Goal: Task Accomplishment & Management: Manage account settings

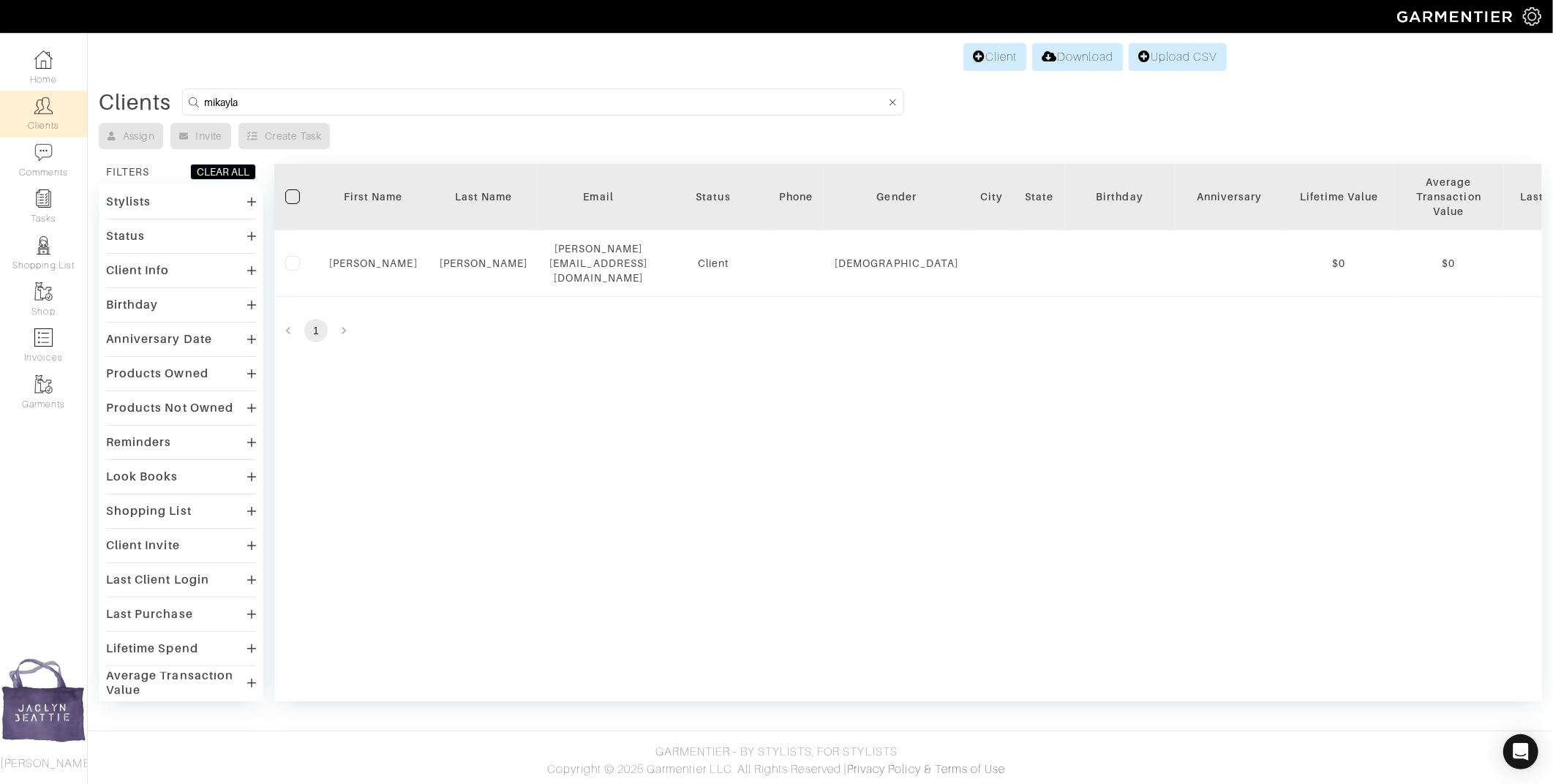
click at [292, 105] on input "mikayla" at bounding box center [544, 101] width 681 height 18
type input "gasper"
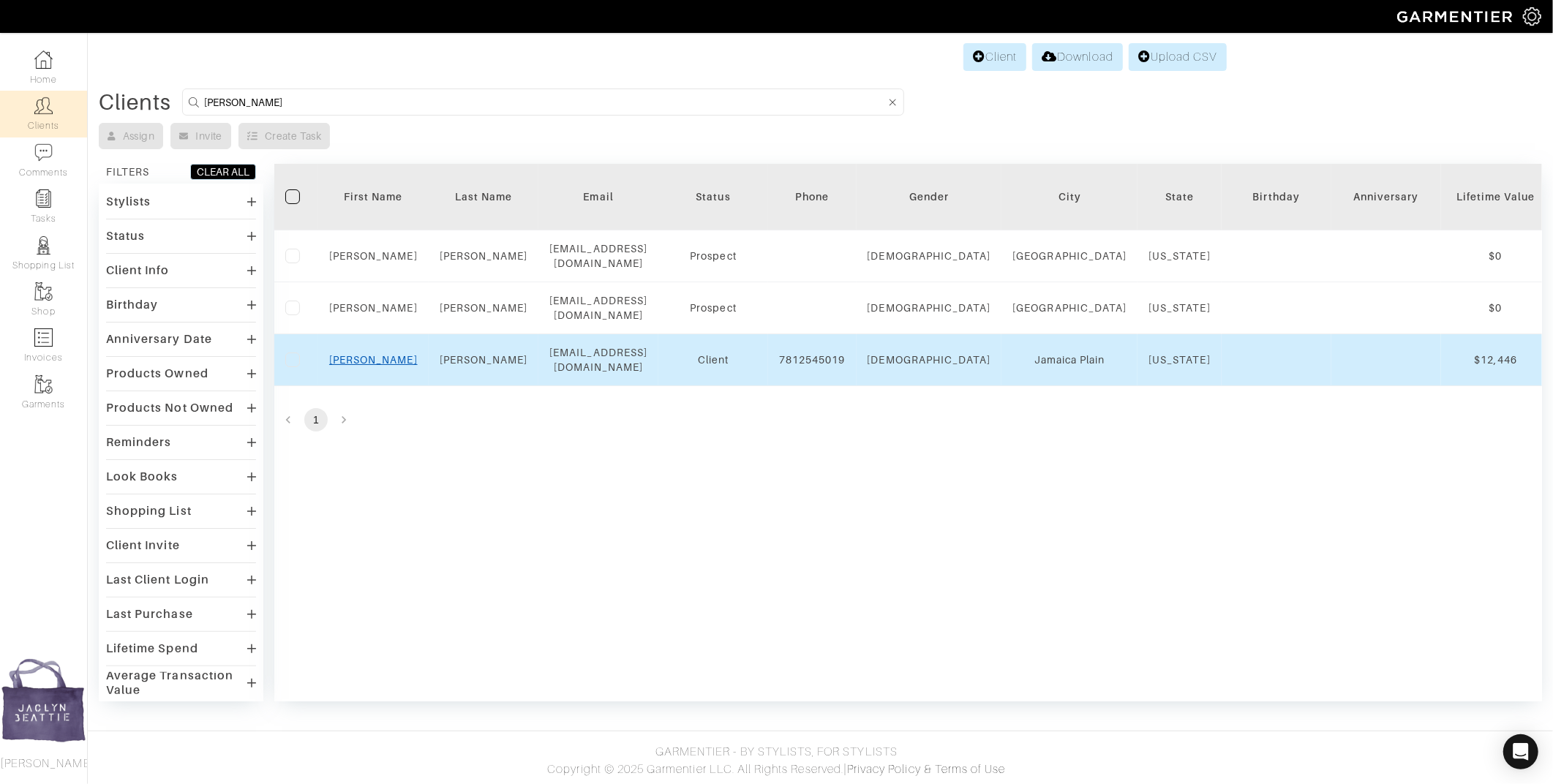
click at [383, 354] on link "Chris" at bounding box center [373, 359] width 88 height 11
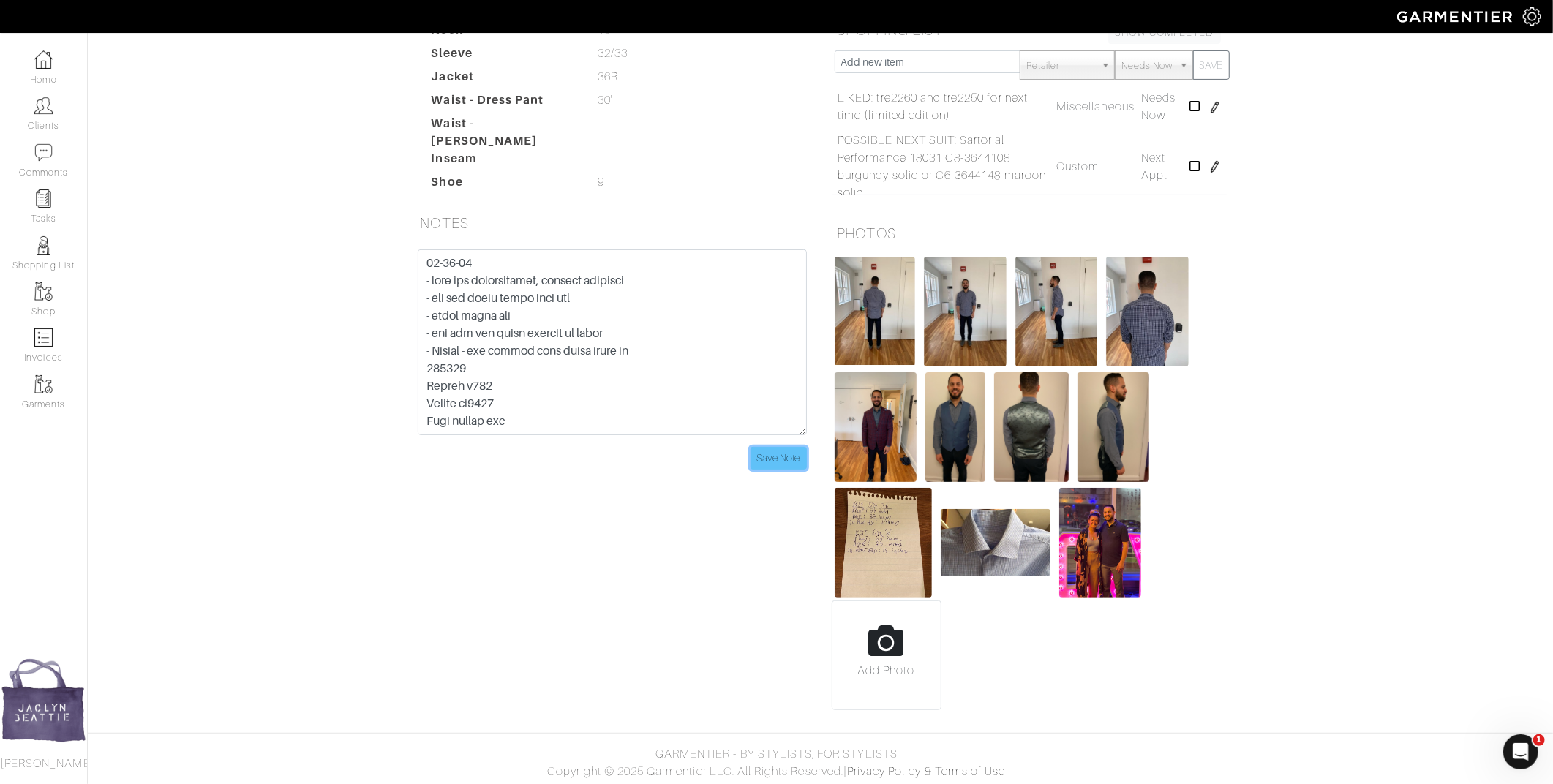
click at [787, 447] on input "Save Note" at bounding box center [778, 458] width 56 height 23
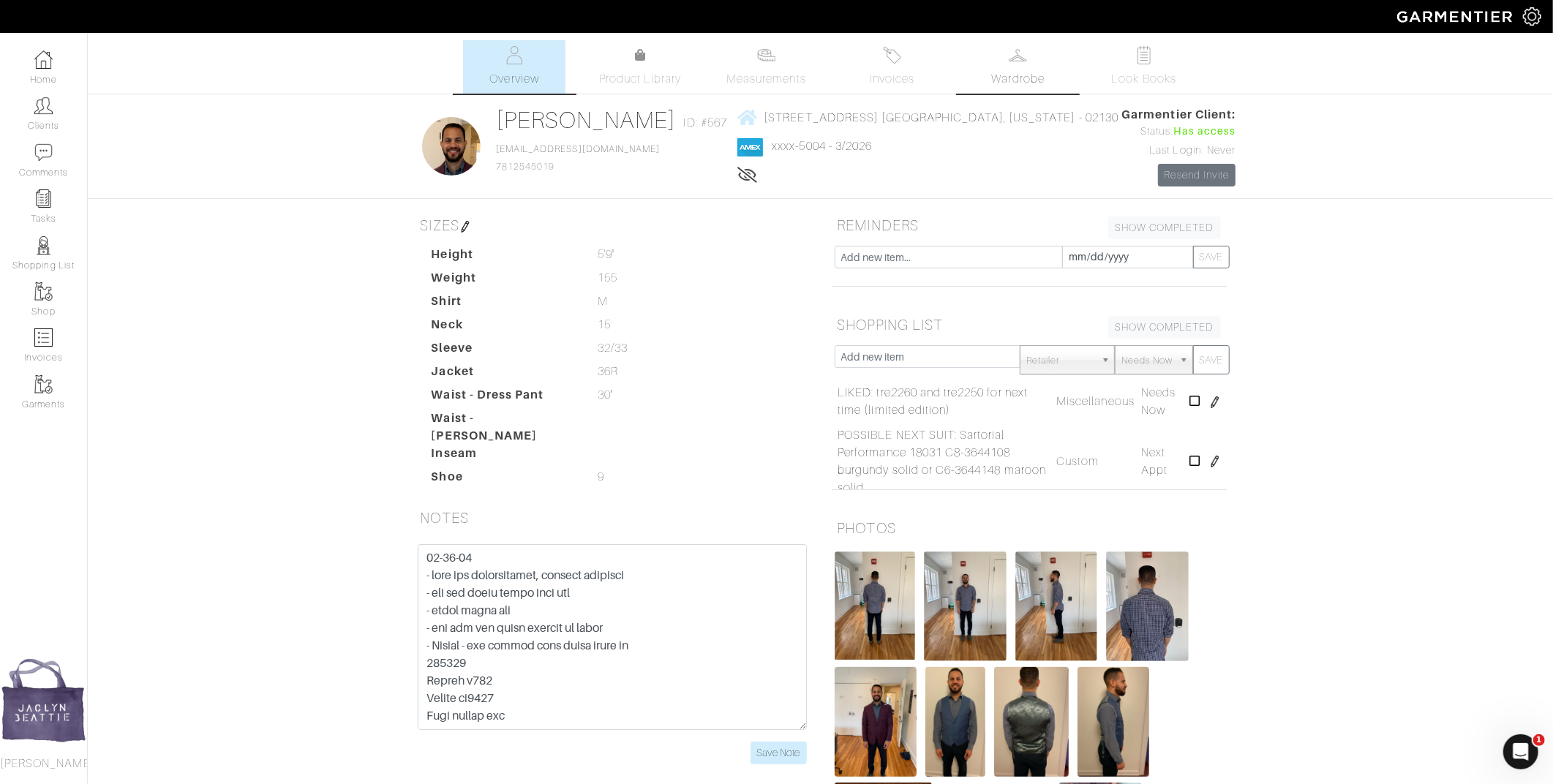
click at [1001, 66] on link "Wardrobe" at bounding box center [1018, 66] width 102 height 53
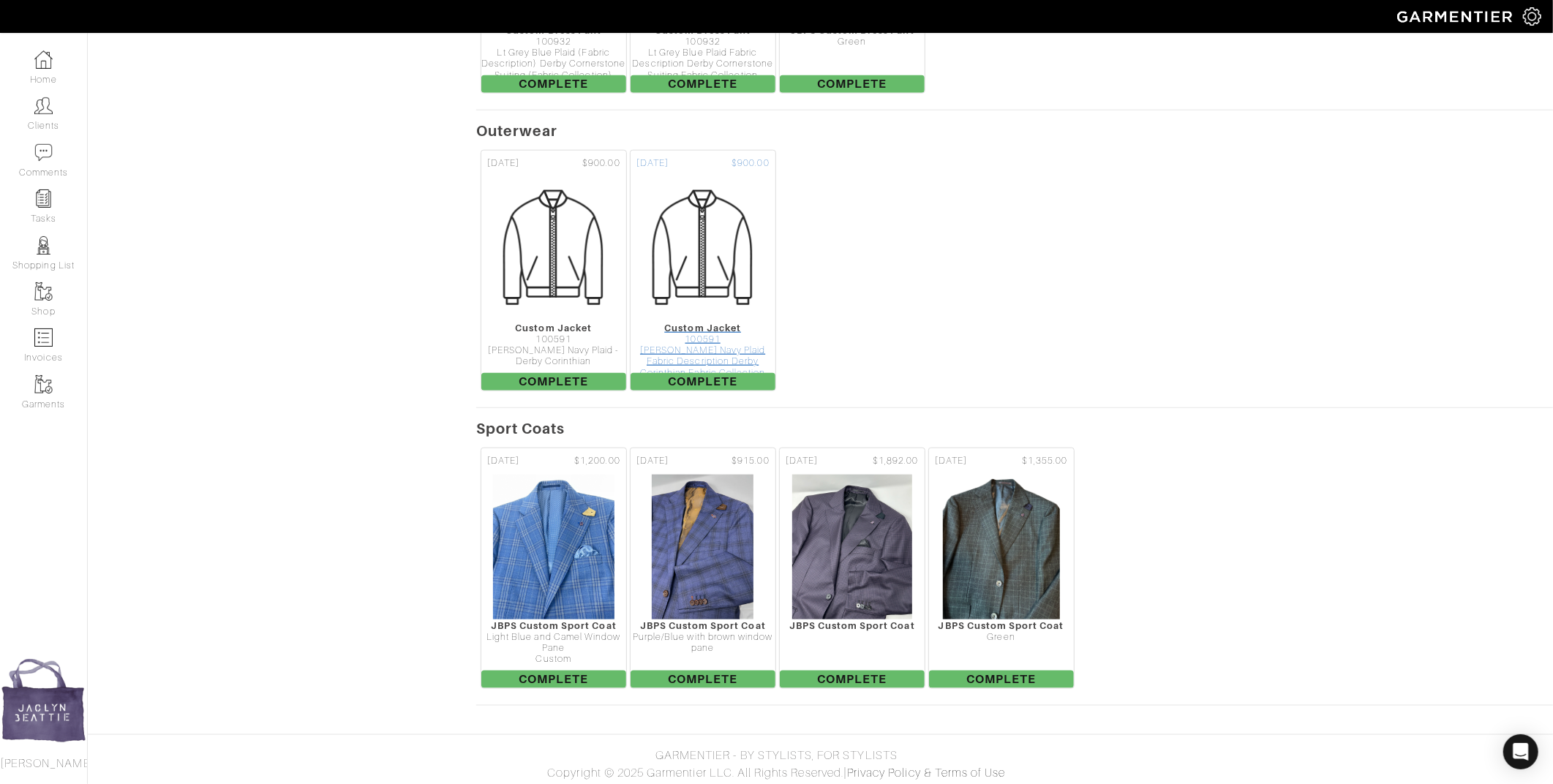
scroll to position [725, 0]
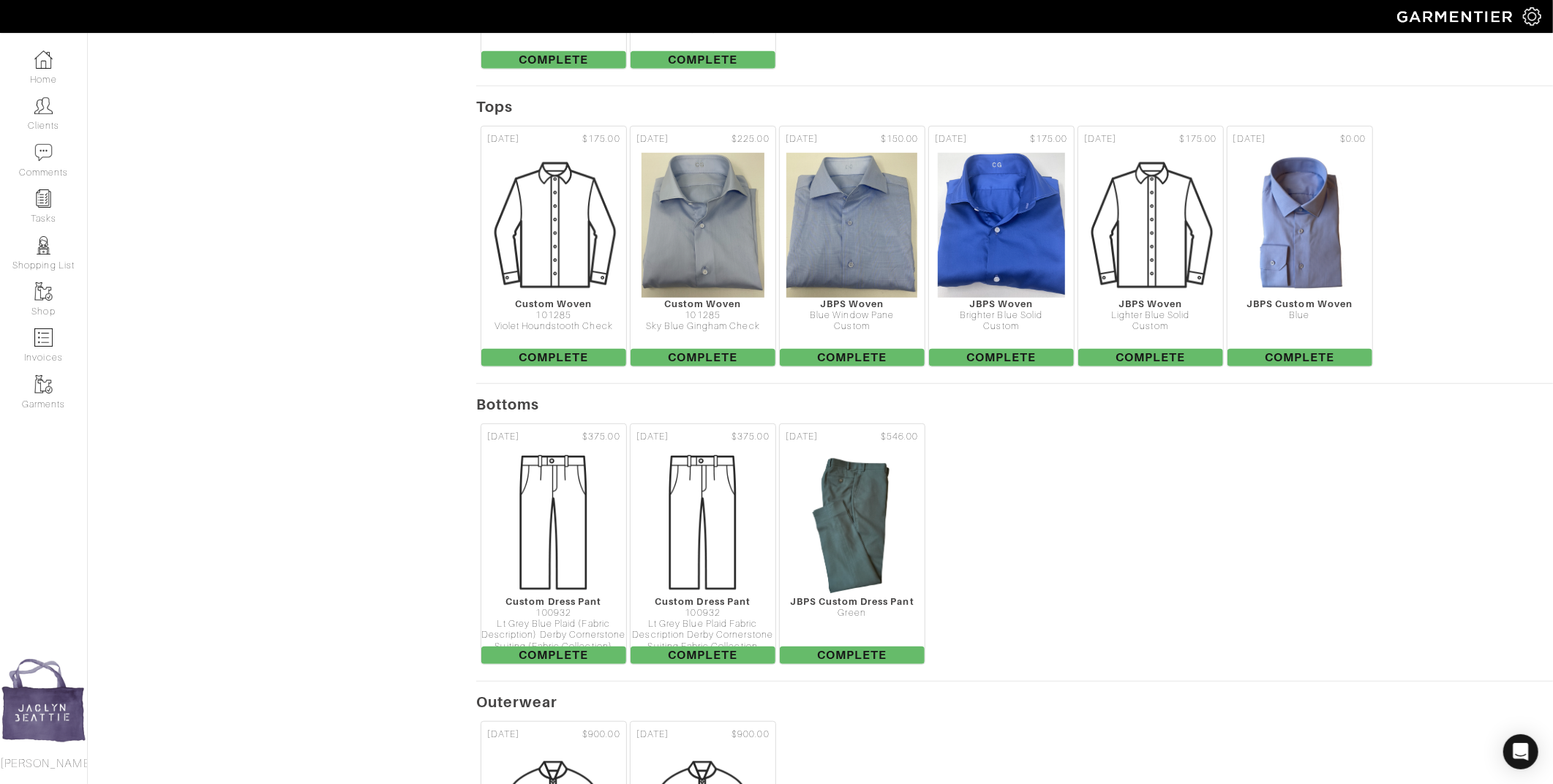
drag, startPoint x: 848, startPoint y: 181, endPoint x: 1097, endPoint y: 3, distance: 306.1
